Goal: Task Accomplishment & Management: Use online tool/utility

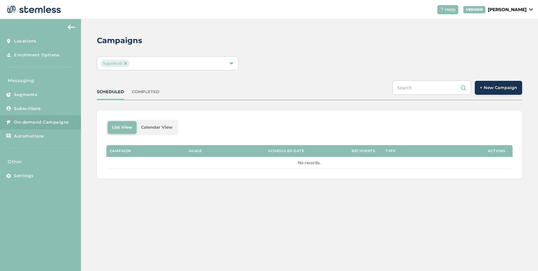
click at [124, 64] on img at bounding box center [125, 63] width 3 height 3
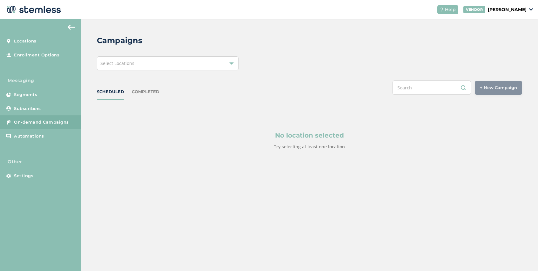
click at [135, 64] on div "Select Locations" at bounding box center [168, 63] width 142 height 14
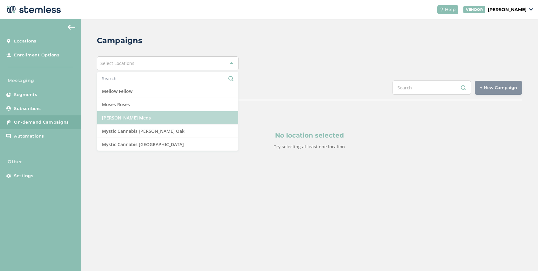
scroll to position [425, 0]
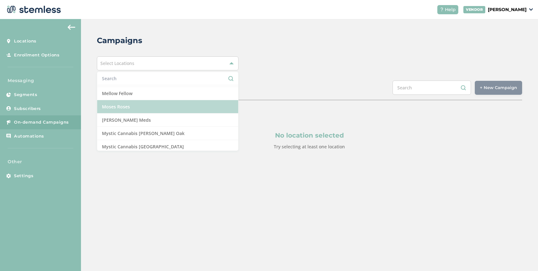
click at [142, 105] on li "Moses Roses" at bounding box center [167, 106] width 141 height 13
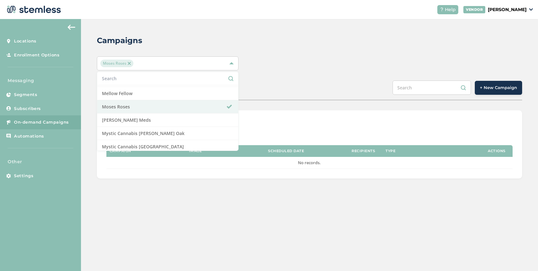
click at [498, 86] on span "+ New Campaign" at bounding box center [498, 88] width 37 height 6
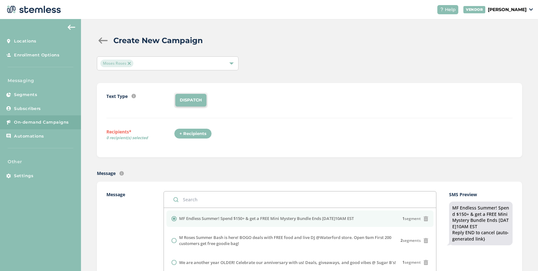
click at [202, 134] on div "+ Recipients" at bounding box center [193, 134] width 38 height 11
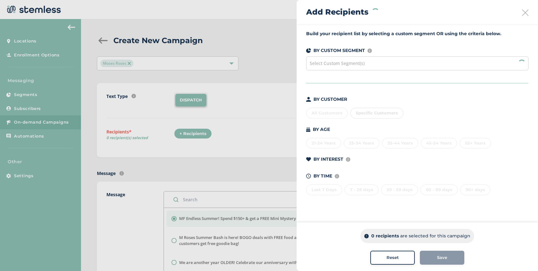
click at [350, 60] on span "Select Custom Segment(s)" at bounding box center [336, 63] width 55 height 6
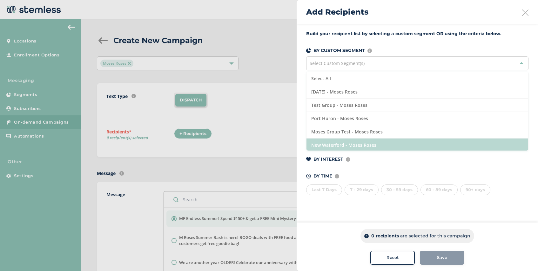
click at [372, 143] on li "New Waterford - Moses Roses" at bounding box center [417, 145] width 222 height 13
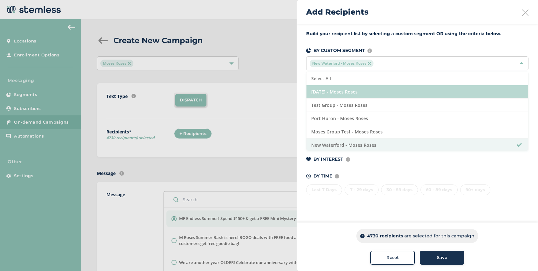
click at [369, 91] on li "[DATE] - Moses Roses" at bounding box center [417, 91] width 222 height 13
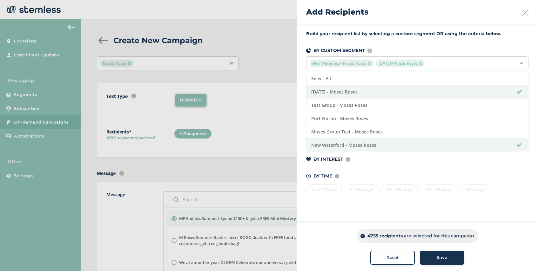
click at [437, 258] on span "Save" at bounding box center [442, 258] width 10 height 6
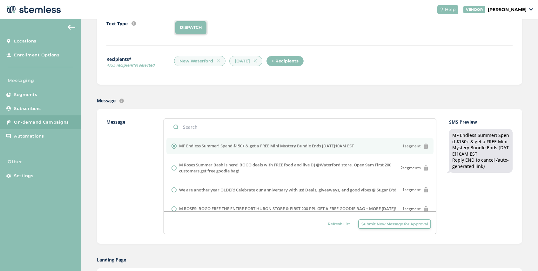
scroll to position [73, 0]
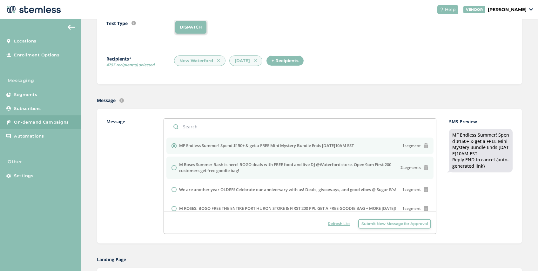
click at [250, 169] on label "M Roses Summer Bash is here! BOGO deals with FREE food and live DJ @Waterford s…" at bounding box center [290, 168] width 222 height 12
radio input "false"
radio input "true"
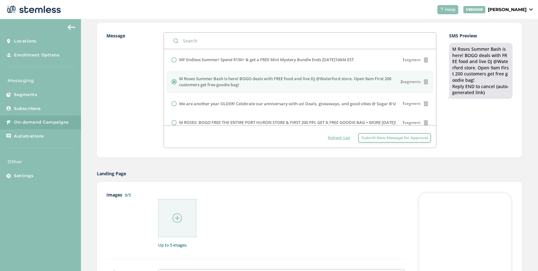
scroll to position [242, 0]
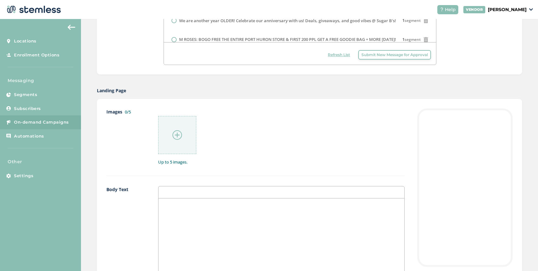
click at [176, 139] on img at bounding box center [177, 135] width 10 height 10
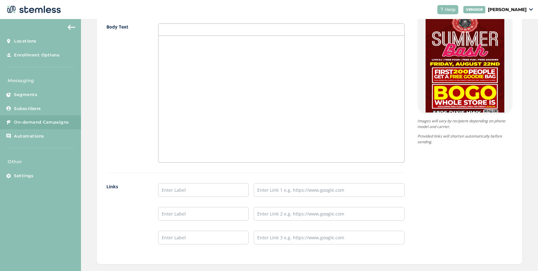
scroll to position [456, 0]
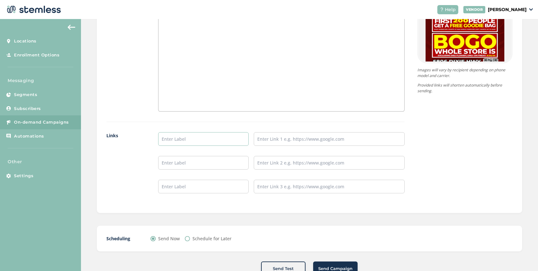
click at [191, 141] on input "text" at bounding box center [203, 139] width 90 height 14
type input "SHOP NOW"
click at [274, 140] on input "text" at bounding box center [329, 139] width 151 height 14
click at [274, 142] on input "text" at bounding box center [329, 139] width 151 height 14
paste input "[URL][DOMAIN_NAME]"
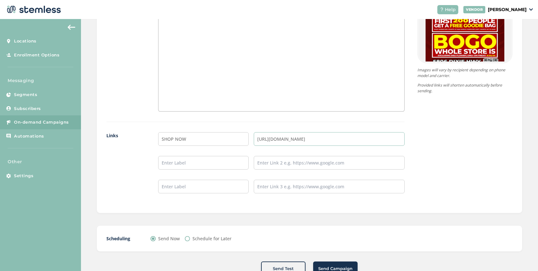
type input "[URL][DOMAIN_NAME]"
click at [190, 236] on div "Schedule for Later" at bounding box center [208, 239] width 47 height 7
click at [188, 239] on input "Schedule for Later" at bounding box center [187, 238] width 5 height 5
radio input "true"
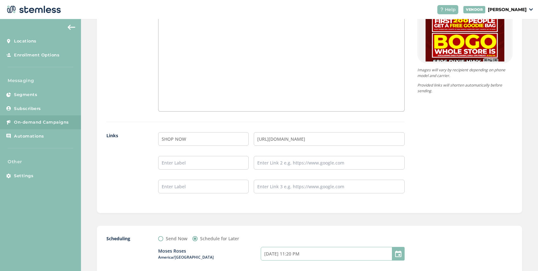
click at [302, 256] on input "[DATE] 11:20 PM" at bounding box center [333, 254] width 144 height 14
select select "2"
select select "20"
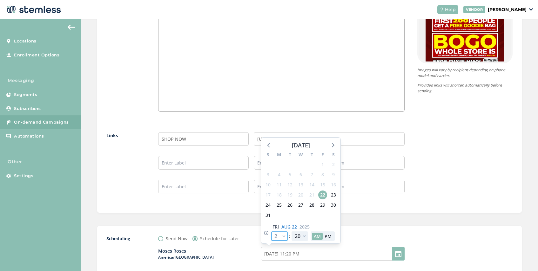
click at [284, 237] on select "12 1 2 3 4 5 6 7 8 9 10 11" at bounding box center [279, 237] width 17 height 10
select select "5"
click at [271, 232] on select "12 1 2 3 4 5 6 7 8 9 10 11" at bounding box center [279, 237] width 17 height 10
type input "[DATE] 2:20 AM"
click at [284, 237] on select "12 1 2 3 4 5 6 7 8 9 10 11" at bounding box center [279, 237] width 17 height 10
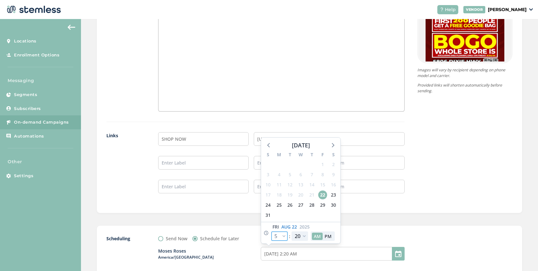
select select "8"
click at [271, 232] on select "12 1 2 3 4 5 6 7 8 9 10 11" at bounding box center [279, 237] width 17 height 10
type input "[DATE] 5:20 AM"
select select "8"
click at [303, 236] on select "00 05 10 15 20 25 30 35 40 45 50 55" at bounding box center [299, 237] width 17 height 10
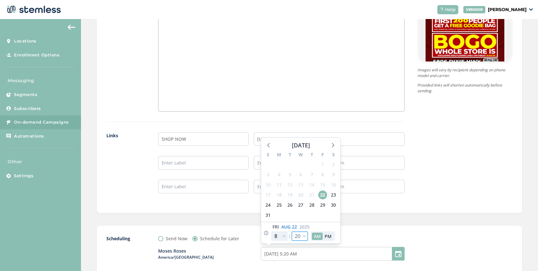
select select "15"
click at [291, 232] on select "00 05 10 15 20 25 30 35 40 45 50 55" at bounding box center [299, 237] width 17 height 10
type input "[DATE] 5:15 AM"
click at [304, 235] on select "00 05 10 15 20 25 30 35 40 45 50 55" at bounding box center [299, 237] width 17 height 10
select select "0"
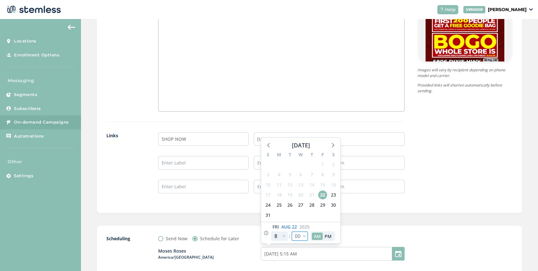
click at [291, 232] on select "00 05 10 15 20 25 30 35 40 45 50 55" at bounding box center [299, 237] width 17 height 10
type input "[DATE] 5:00 AM"
select select "0"
click at [346, 230] on div "Scheduling Send Now Schedule for Later Moses Roses America/[GEOGRAPHIC_DATA] [D…" at bounding box center [309, 275] width 425 height 98
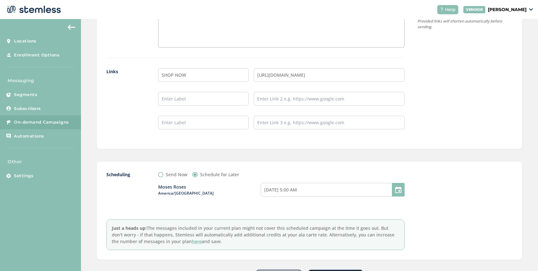
scroll to position [549, 0]
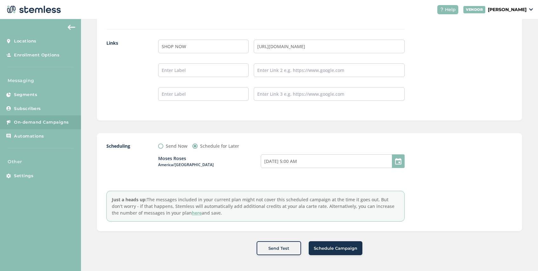
click at [342, 249] on span "Schedule Campaign" at bounding box center [335, 249] width 43 height 6
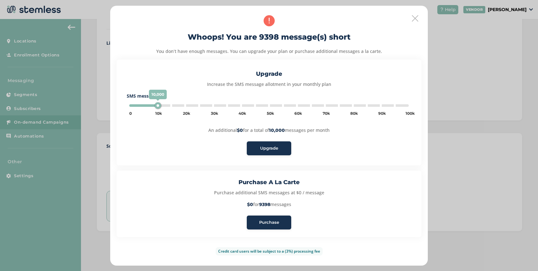
type input "5000"
click at [268, 225] on span "Purchase" at bounding box center [269, 223] width 20 height 6
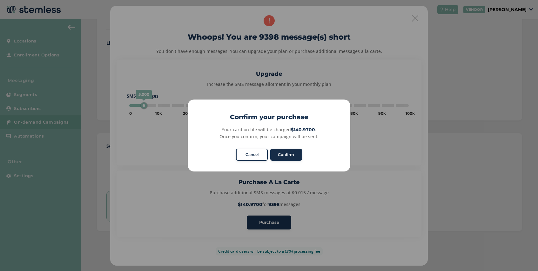
click at [289, 156] on button "Confirm" at bounding box center [286, 155] width 32 height 12
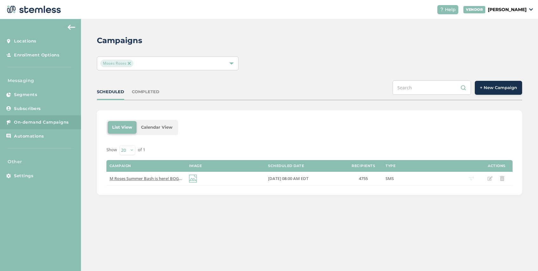
click at [147, 93] on div "COMPLETED" at bounding box center [146, 92] width 28 height 6
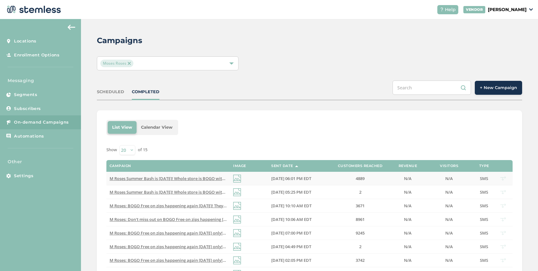
click at [197, 178] on span "M Roses Summer Bash is [DATE]! Whole store is BOGO with FREE food, goodies and …" at bounding box center [323, 179] width 427 height 6
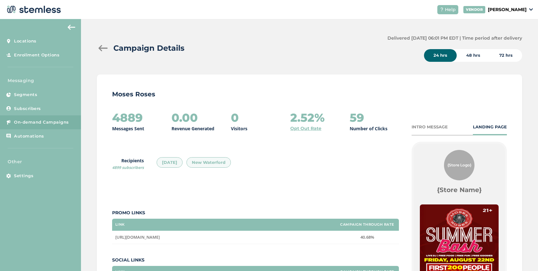
click at [103, 48] on div at bounding box center [103, 48] width 13 height 6
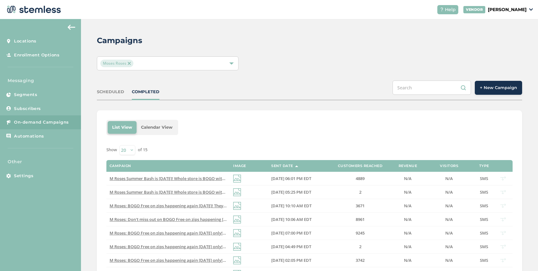
click at [489, 92] on button "+ New Campaign" at bounding box center [498, 88] width 47 height 14
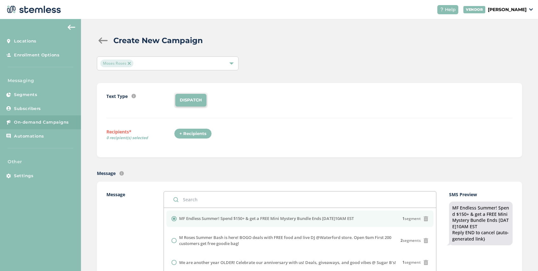
click at [194, 133] on div "+ Recipients" at bounding box center [193, 134] width 38 height 11
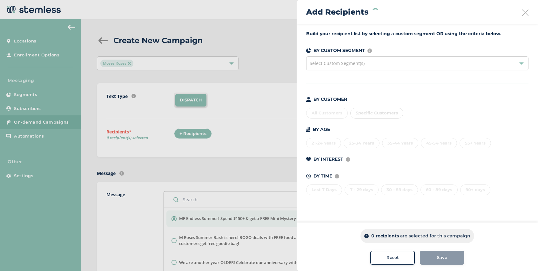
click at [353, 64] on span "Select Custom Segment(s)" at bounding box center [336, 63] width 55 height 6
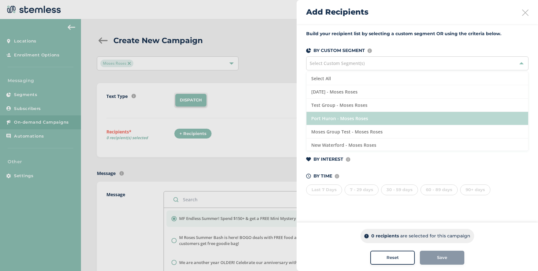
click at [364, 118] on li "Port Huron - Moses Roses" at bounding box center [417, 118] width 222 height 13
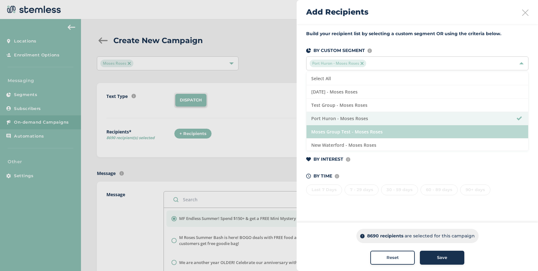
click at [382, 130] on li "Moses Group Test - Moses Roses" at bounding box center [417, 131] width 222 height 13
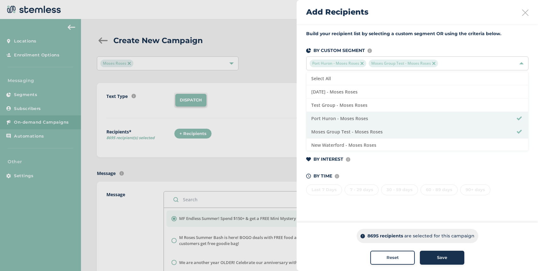
click at [438, 258] on span "Save" at bounding box center [442, 258] width 10 height 6
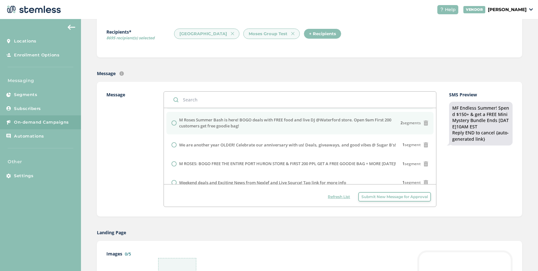
scroll to position [22, 0]
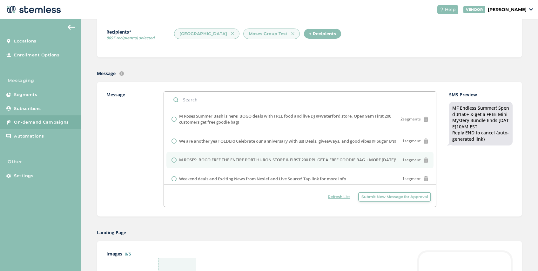
click at [222, 163] on label "M ROSES: BOGO FREE THE ENTIRE PORT HURON STORE & FIRST 200 PPL GET A FREE GOODI…" at bounding box center [287, 160] width 217 height 6
radio input "false"
radio input "true"
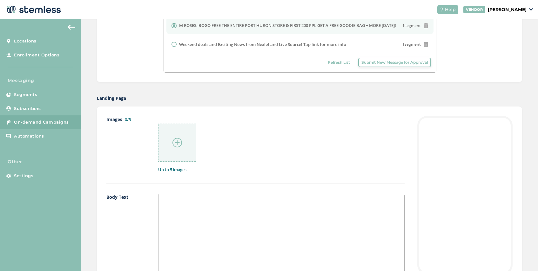
scroll to position [265, 0]
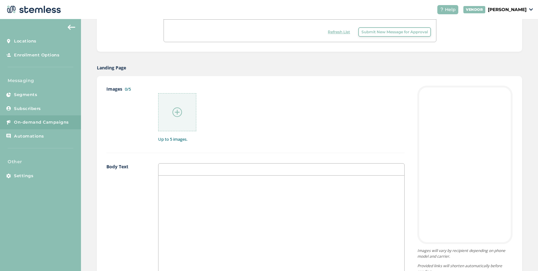
click at [178, 188] on div at bounding box center [281, 239] width 246 height 127
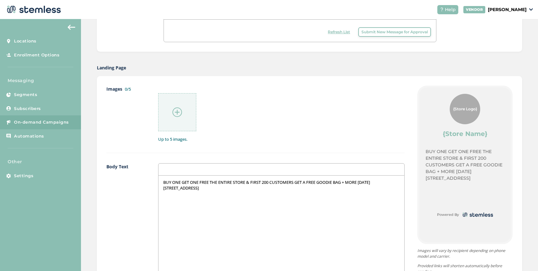
scroll to position [0, 0]
click at [390, 183] on p "BUY ONE GET ONE FREE THE ENTIRE STORE & FIRST 200 CUSTOMERS GET A FREE GOODIE B…" at bounding box center [281, 186] width 236 height 12
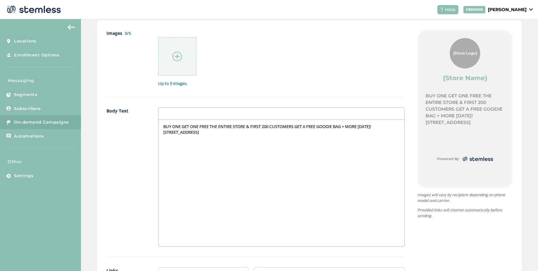
scroll to position [370, 0]
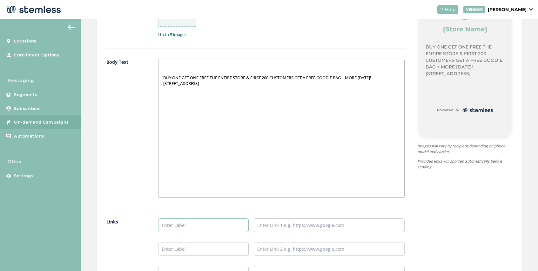
click at [188, 220] on input "text" at bounding box center [203, 226] width 90 height 14
type input "Port Huron Menu"
click at [293, 226] on input "text" at bounding box center [329, 226] width 151 height 14
paste input "[URL][DOMAIN_NAME]"
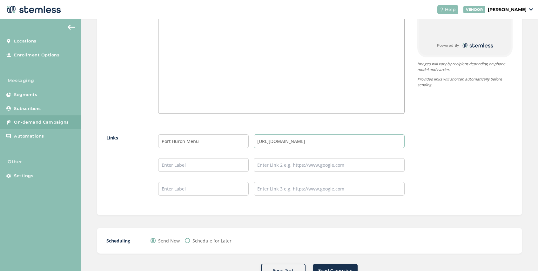
scroll to position [476, 0]
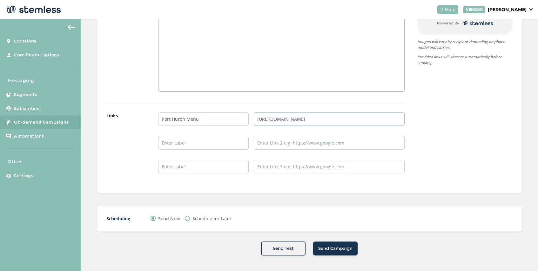
type input "[URL][DOMAIN_NAME]"
click at [190, 217] on div "Schedule for Later" at bounding box center [208, 219] width 47 height 7
click at [187, 219] on input "Schedule for Later" at bounding box center [187, 218] width 5 height 5
radio input "true"
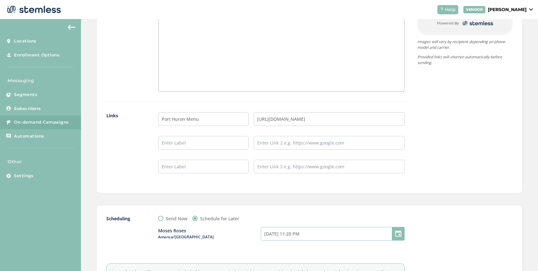
click at [307, 234] on input "[DATE] 11:20 PM" at bounding box center [333, 234] width 144 height 14
select select "2"
select select "20"
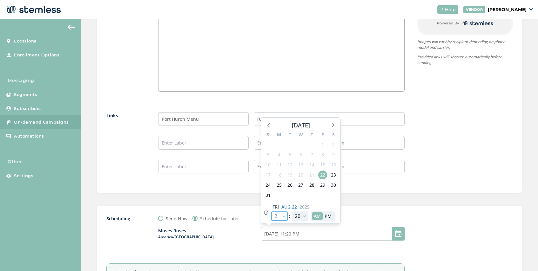
click at [284, 215] on select "12 1 2 3 4 5 6 7 8 9 10 11" at bounding box center [279, 217] width 17 height 10
select select "8"
click at [271, 212] on select "12 1 2 3 4 5 6 7 8 9 10 11" at bounding box center [279, 217] width 17 height 10
type input "[DATE] 5:20 AM"
select select "8"
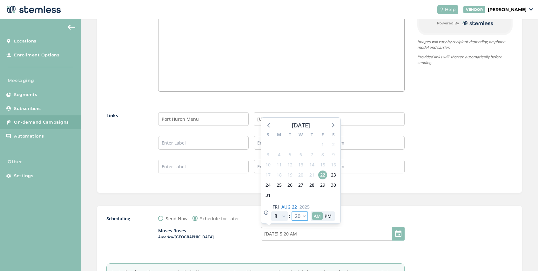
click at [304, 218] on select "00 05 10 15 20 25 30 35 40 45 50 55" at bounding box center [299, 217] width 17 height 10
select select "5"
click at [291, 212] on select "00 05 10 15 20 25 30 35 40 45 50 55" at bounding box center [299, 217] width 17 height 10
type input "[DATE] 5:05 AM"
select select "5"
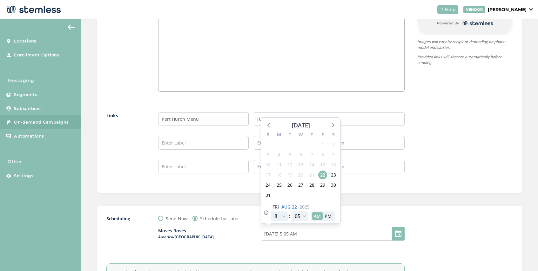
click at [415, 224] on div "Scheduling Send Now Schedule for Later Moses Roses America/[GEOGRAPHIC_DATA] [D…" at bounding box center [309, 255] width 406 height 79
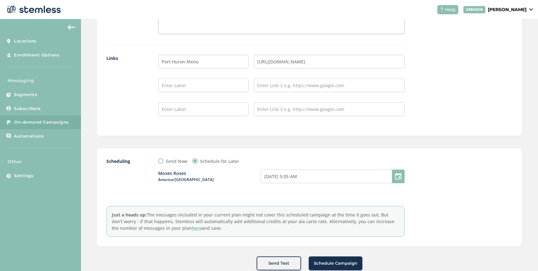
scroll to position [548, 0]
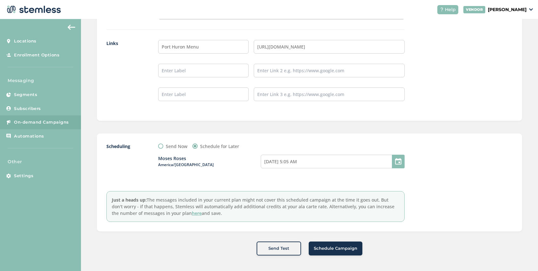
click at [331, 248] on span "Schedule Campaign" at bounding box center [335, 249] width 43 height 6
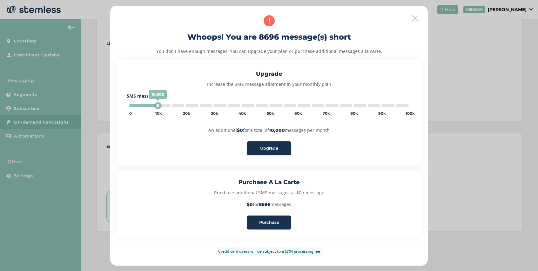
type input "5000"
click at [274, 224] on span "Purchase" at bounding box center [269, 223] width 20 height 6
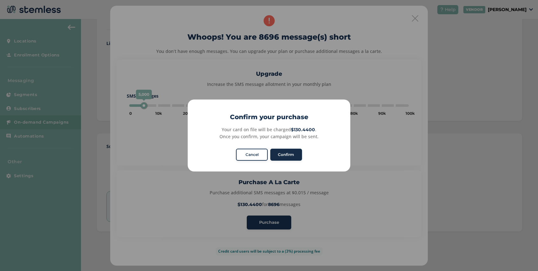
click at [292, 156] on button "Confirm" at bounding box center [286, 155] width 32 height 12
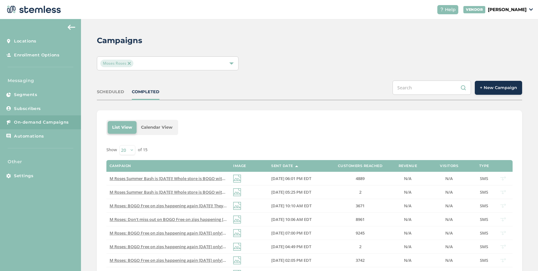
click at [130, 64] on img at bounding box center [129, 63] width 3 height 3
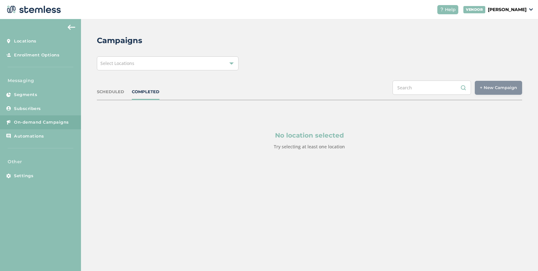
click at [137, 63] on div "Select Locations" at bounding box center [168, 63] width 142 height 14
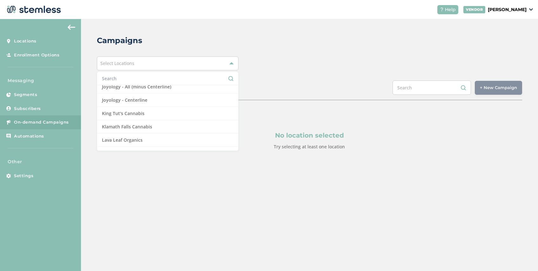
scroll to position [393, 0]
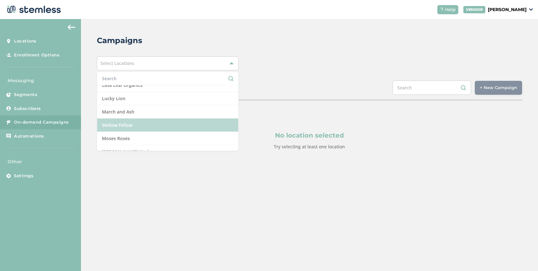
click at [136, 124] on li "Mellow Fellow" at bounding box center [167, 125] width 141 height 13
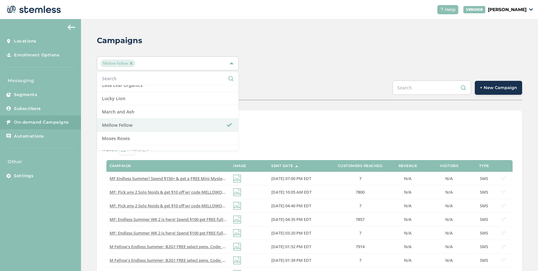
click at [267, 88] on div "SCHEDULED COMPLETED + New Campaign" at bounding box center [309, 91] width 425 height 20
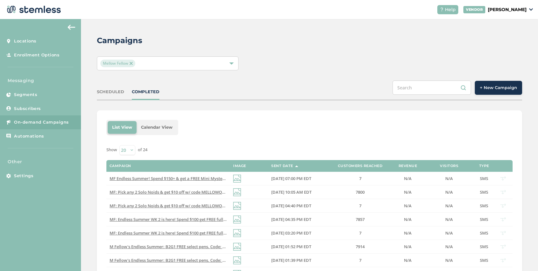
click at [496, 91] on button "+ New Campaign" at bounding box center [498, 88] width 47 height 14
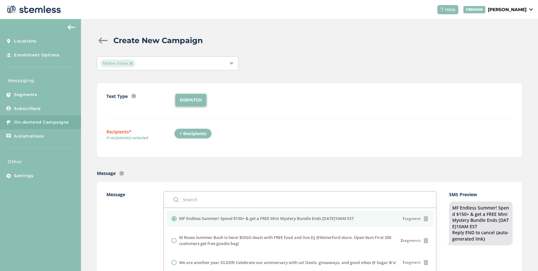
click at [202, 133] on div "+ Recipients" at bounding box center [193, 134] width 38 height 11
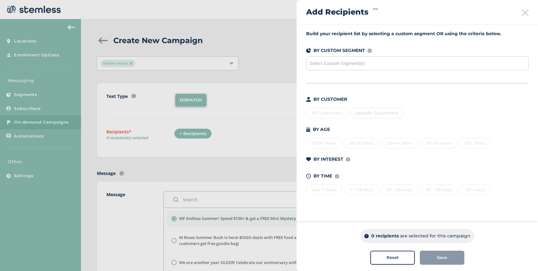
click at [362, 67] on div "Select Custom Segment(s)" at bounding box center [417, 63] width 222 height 14
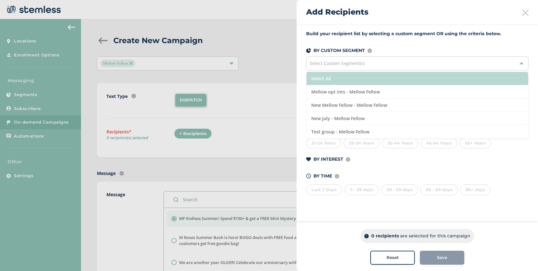
click at [354, 80] on li "Select All" at bounding box center [417, 78] width 222 height 13
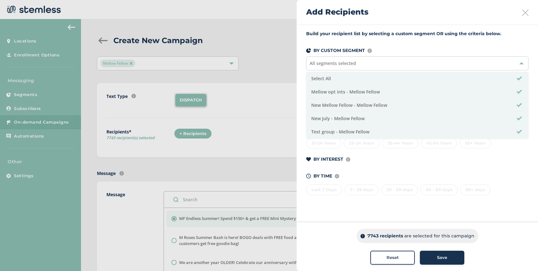
click at [437, 255] on span "Save" at bounding box center [442, 258] width 10 height 6
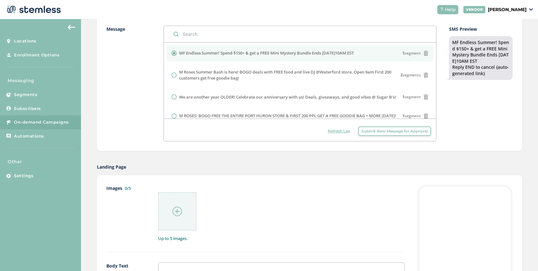
scroll to position [169, 0]
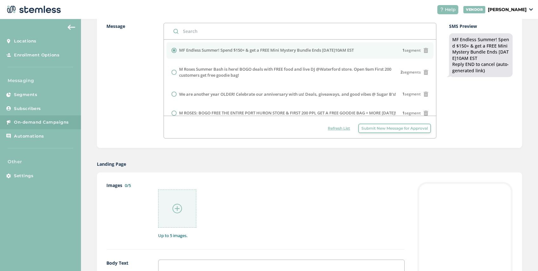
click at [178, 208] on img at bounding box center [177, 209] width 10 height 10
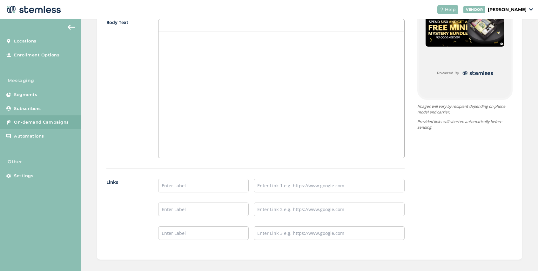
scroll to position [427, 0]
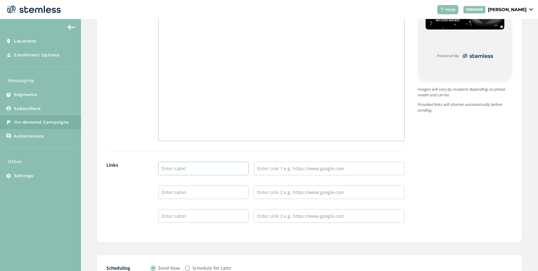
click at [187, 168] on input "text" at bounding box center [203, 169] width 90 height 14
type input "SHOP NOW"
click at [271, 170] on input "text" at bounding box center [329, 169] width 151 height 14
paste input "[URL][DOMAIN_NAME]"
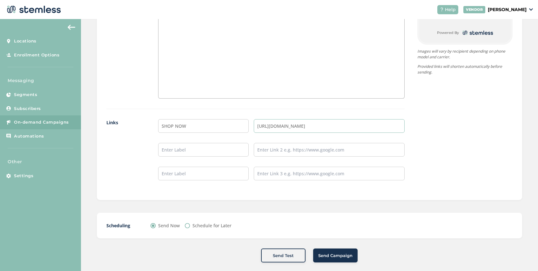
scroll to position [476, 0]
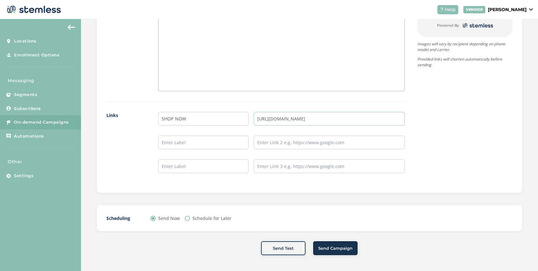
type input "[URL][DOMAIN_NAME]"
click at [188, 219] on input "Schedule for Later" at bounding box center [187, 218] width 5 height 5
radio input "true"
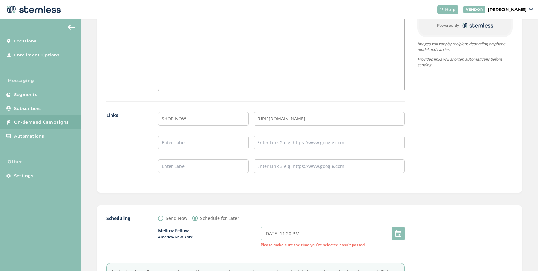
click at [303, 233] on input "[DATE] 11:20 PM" at bounding box center [333, 234] width 144 height 14
select select "2"
select select "20"
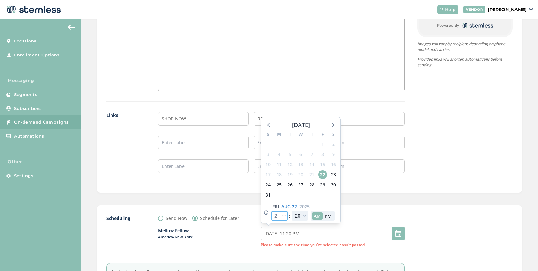
click at [283, 214] on select "12 1 2 3 4 5 6 7 8 9 10 11" at bounding box center [279, 216] width 17 height 10
select select "6"
click at [271, 211] on select "12 1 2 3 4 5 6 7 8 9 10 11" at bounding box center [279, 216] width 17 height 10
type input "[DATE] 3:20 AM"
click at [285, 213] on select "12 1 2 3 4 5 6 7 8 9 10 11" at bounding box center [279, 216] width 17 height 10
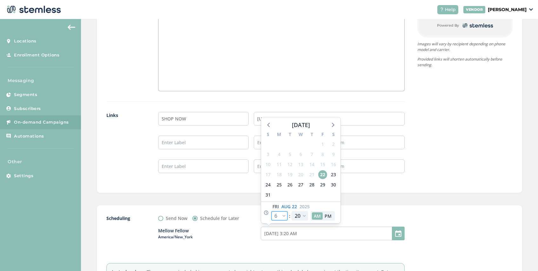
select select "7"
click at [271, 211] on select "12 1 2 3 4 5 6 7 8 9 10 11" at bounding box center [279, 216] width 17 height 10
type input "[DATE] 4:20 AM"
select select "7"
click at [303, 215] on select "00 05 10 15 20 25 30 35 40 45 50 55" at bounding box center [299, 216] width 17 height 10
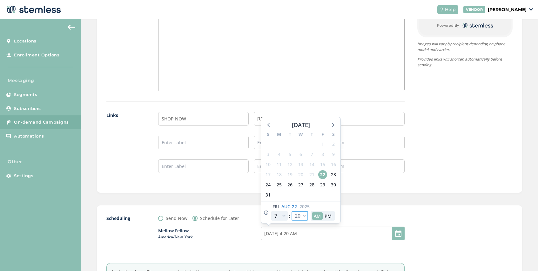
select select "0"
click at [291, 211] on select "00 05 10 15 20 25 30 35 40 45 50 55" at bounding box center [299, 216] width 17 height 10
type input "[DATE] 4:00 AM"
select select "0"
click at [387, 209] on div "Scheduling Send Now Schedule for Later Mellow Fellow [GEOGRAPHIC_DATA]/New_York…" at bounding box center [309, 255] width 425 height 98
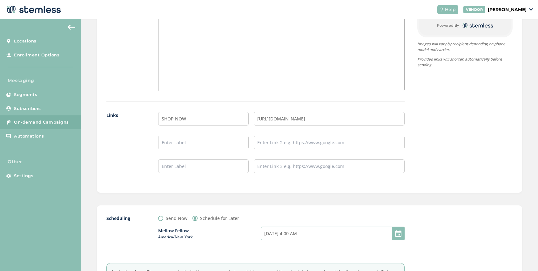
click at [300, 233] on input "[DATE] 4:00 AM" at bounding box center [333, 234] width 144 height 14
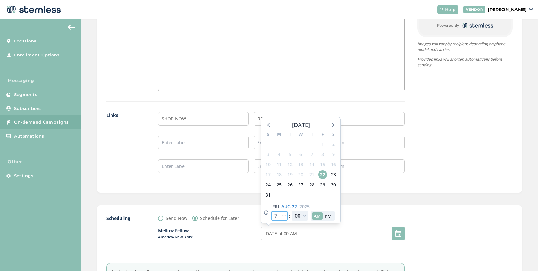
click at [284, 216] on select "12 1 2 3 4 5 6 7 8 9 10 11" at bounding box center [279, 216] width 17 height 10
select select "10"
click at [271, 211] on select "12 1 2 3 4 5 6 7 8 9 10 11" at bounding box center [279, 216] width 17 height 10
type input "[DATE] 7:00 AM"
select select "10"
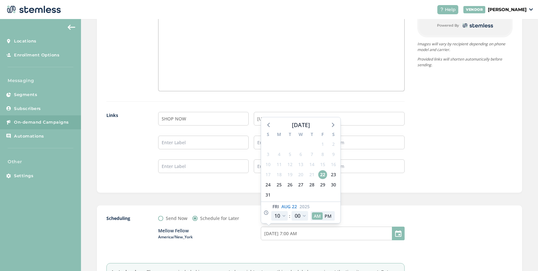
click at [371, 213] on div "Scheduling Send Now Schedule for Later Mellow Fellow [GEOGRAPHIC_DATA]/New_York…" at bounding box center [309, 255] width 425 height 98
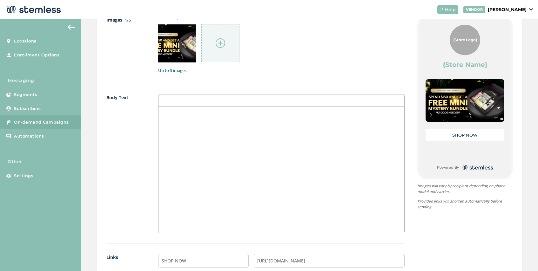
scroll to position [549, 0]
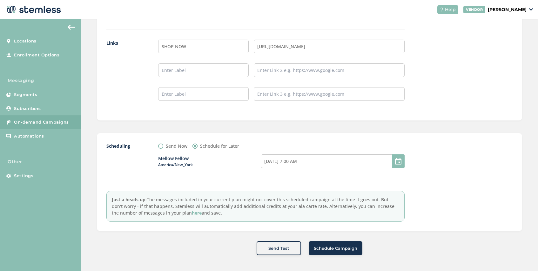
click at [331, 250] on span "Schedule Campaign" at bounding box center [335, 249] width 43 height 6
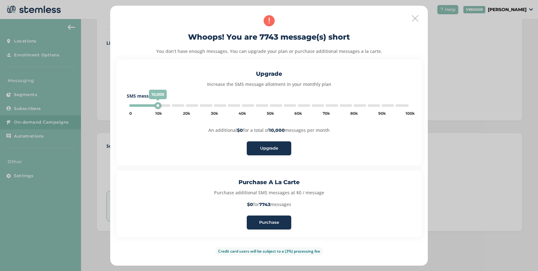
type input "5000"
click at [266, 224] on span "Purchase" at bounding box center [269, 223] width 20 height 6
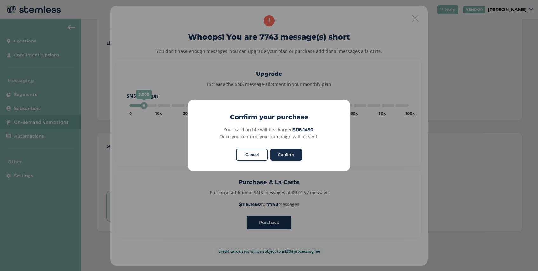
click at [289, 156] on button "Confirm" at bounding box center [286, 155] width 32 height 12
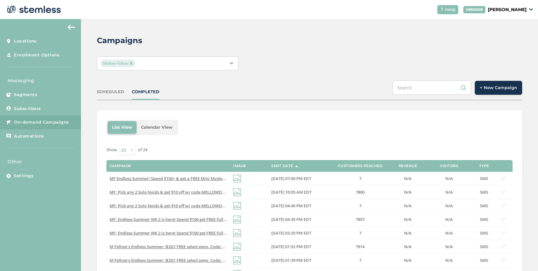
click at [114, 91] on div "SCHEDULED" at bounding box center [110, 92] width 27 height 6
